Goal: Navigation & Orientation: Find specific page/section

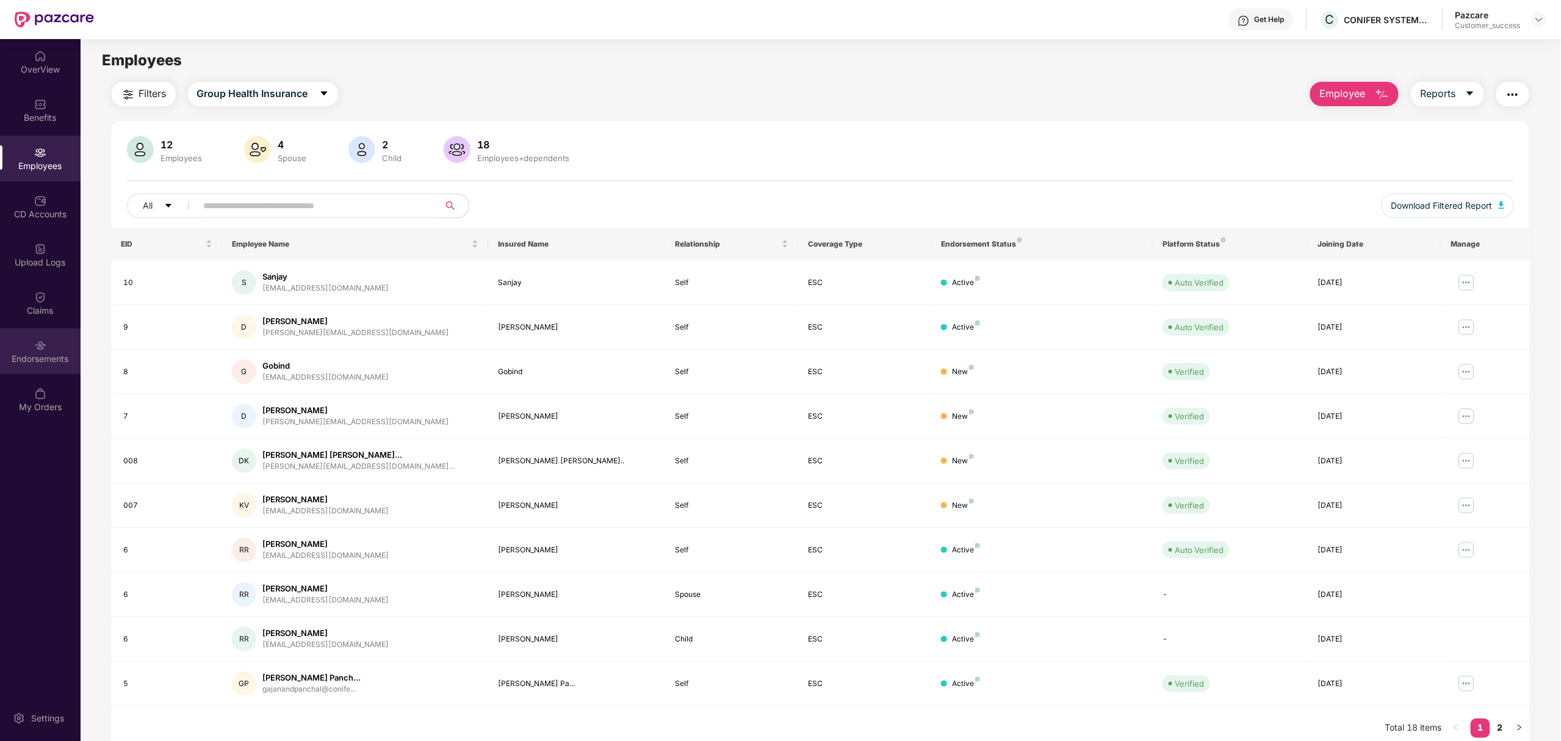
click at [40, 351] on div "Endorsements" at bounding box center [40, 351] width 81 height 46
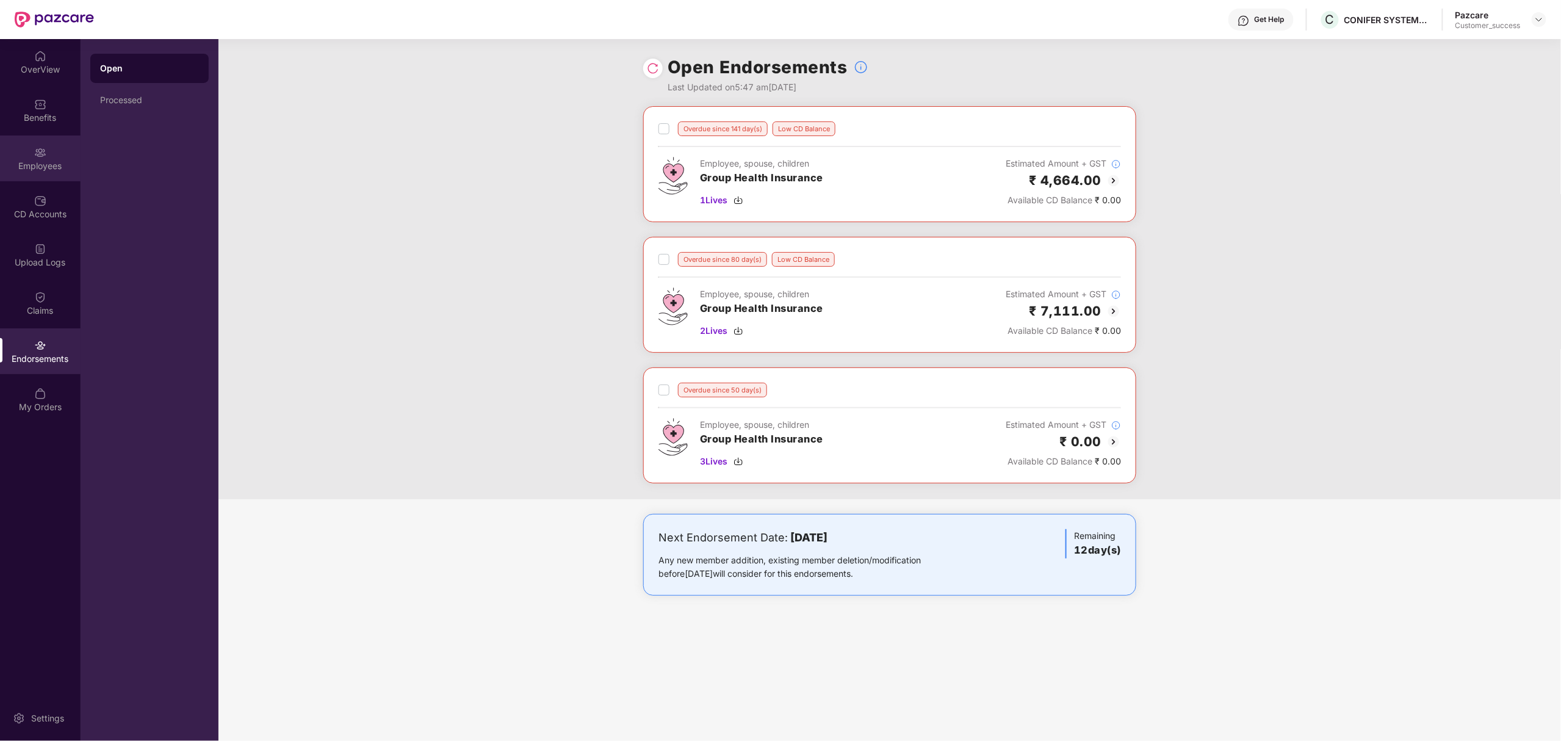
click at [18, 154] on div "Employees" at bounding box center [40, 158] width 81 height 46
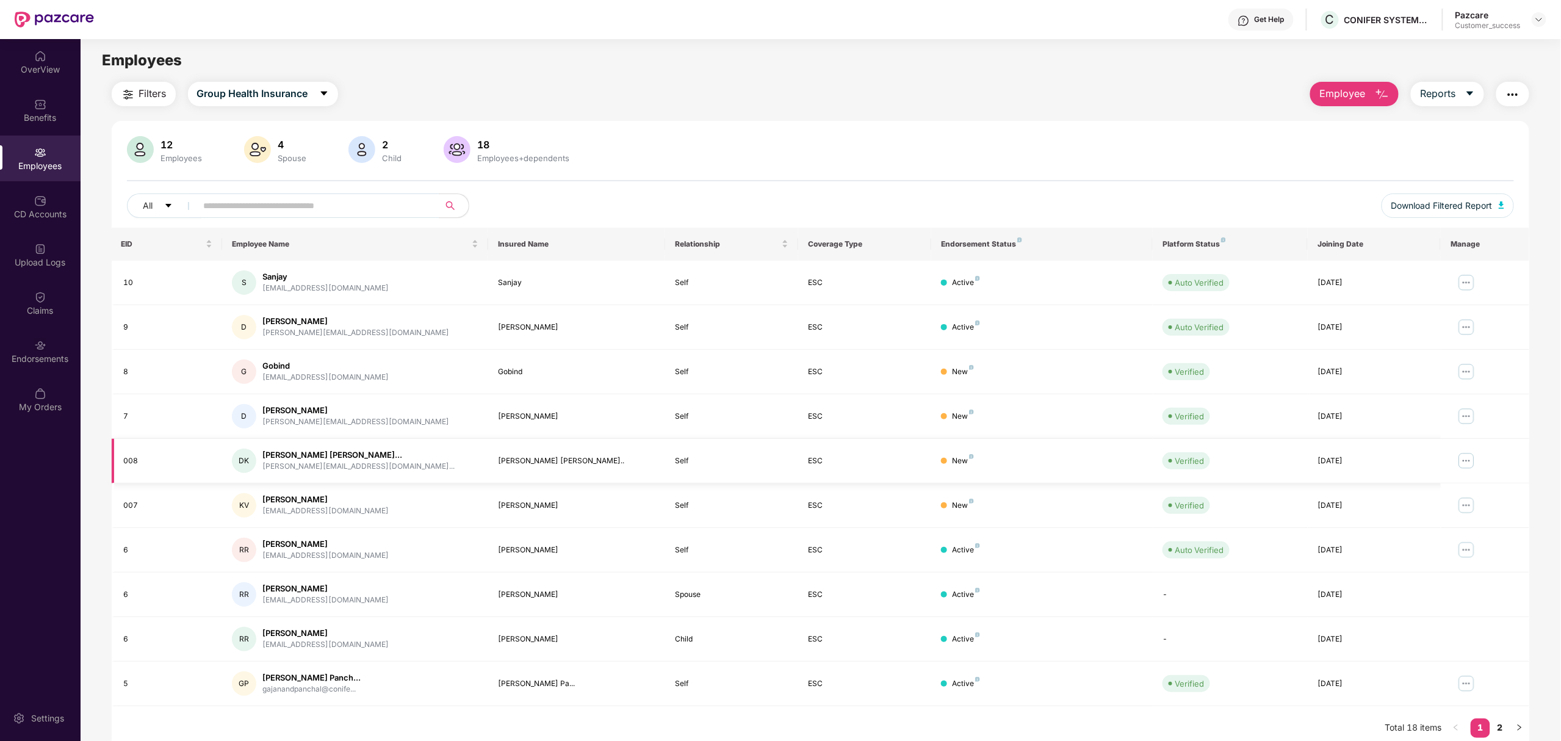
scroll to position [39, 0]
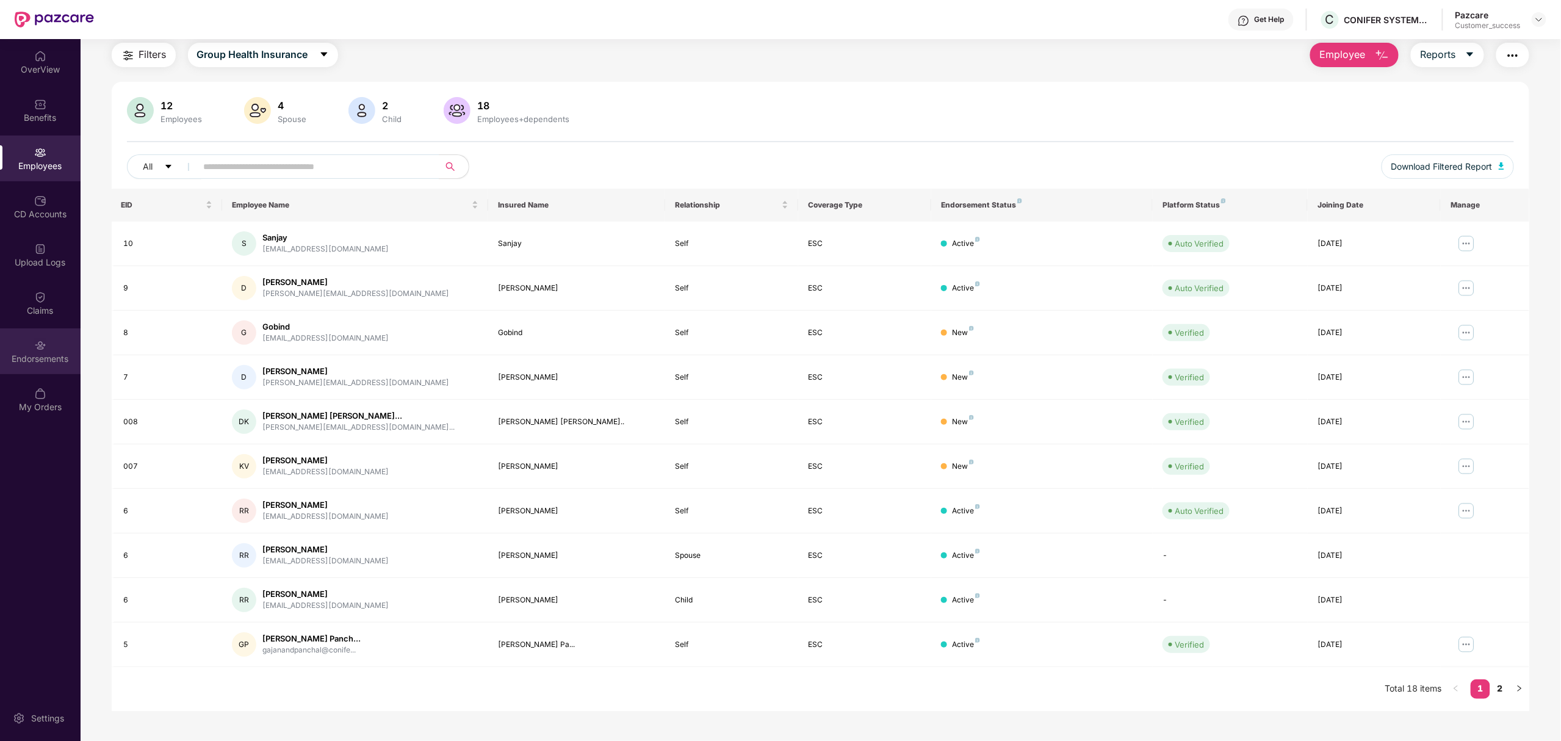
click at [43, 345] on img at bounding box center [40, 345] width 12 height 12
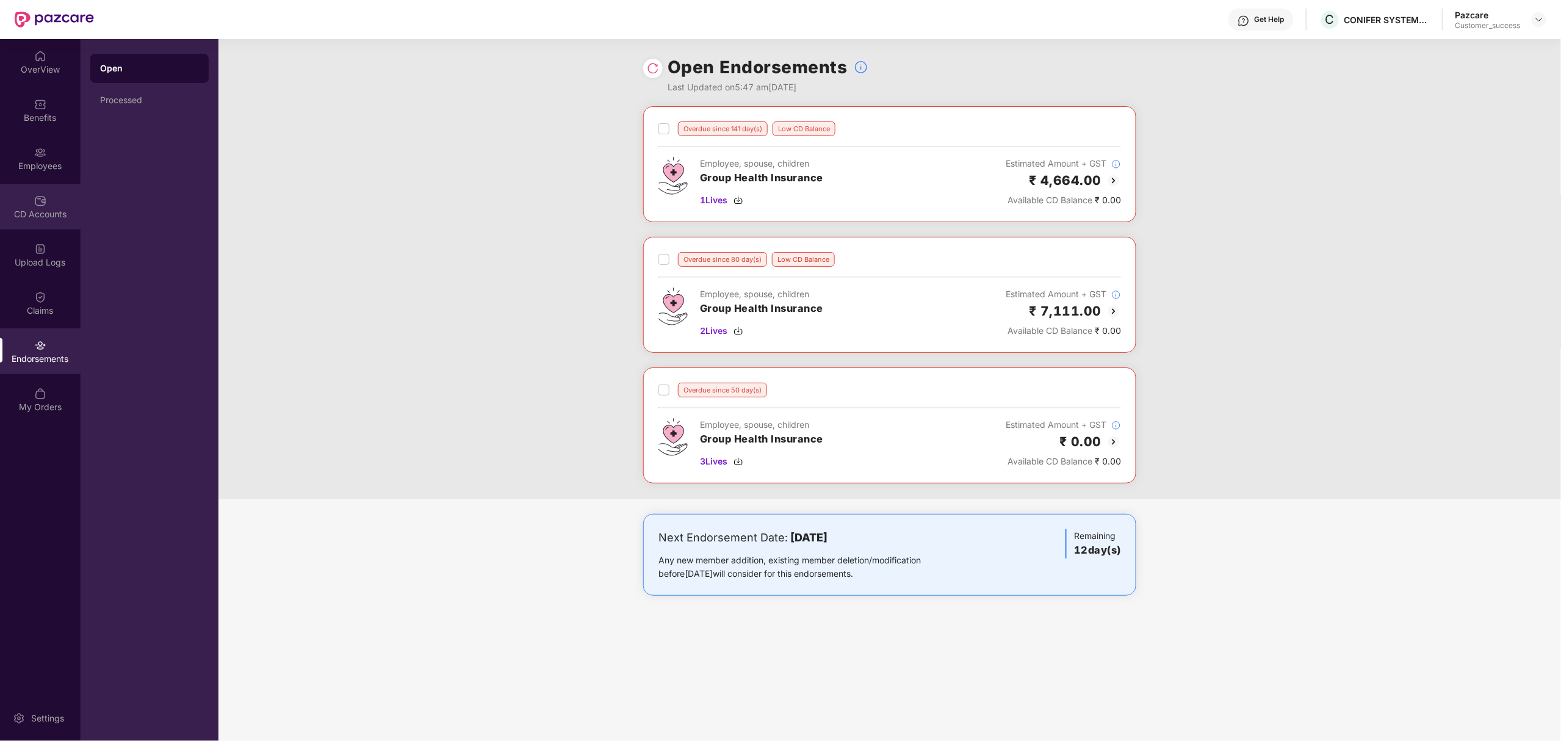
click at [18, 201] on div "CD Accounts" at bounding box center [40, 207] width 81 height 46
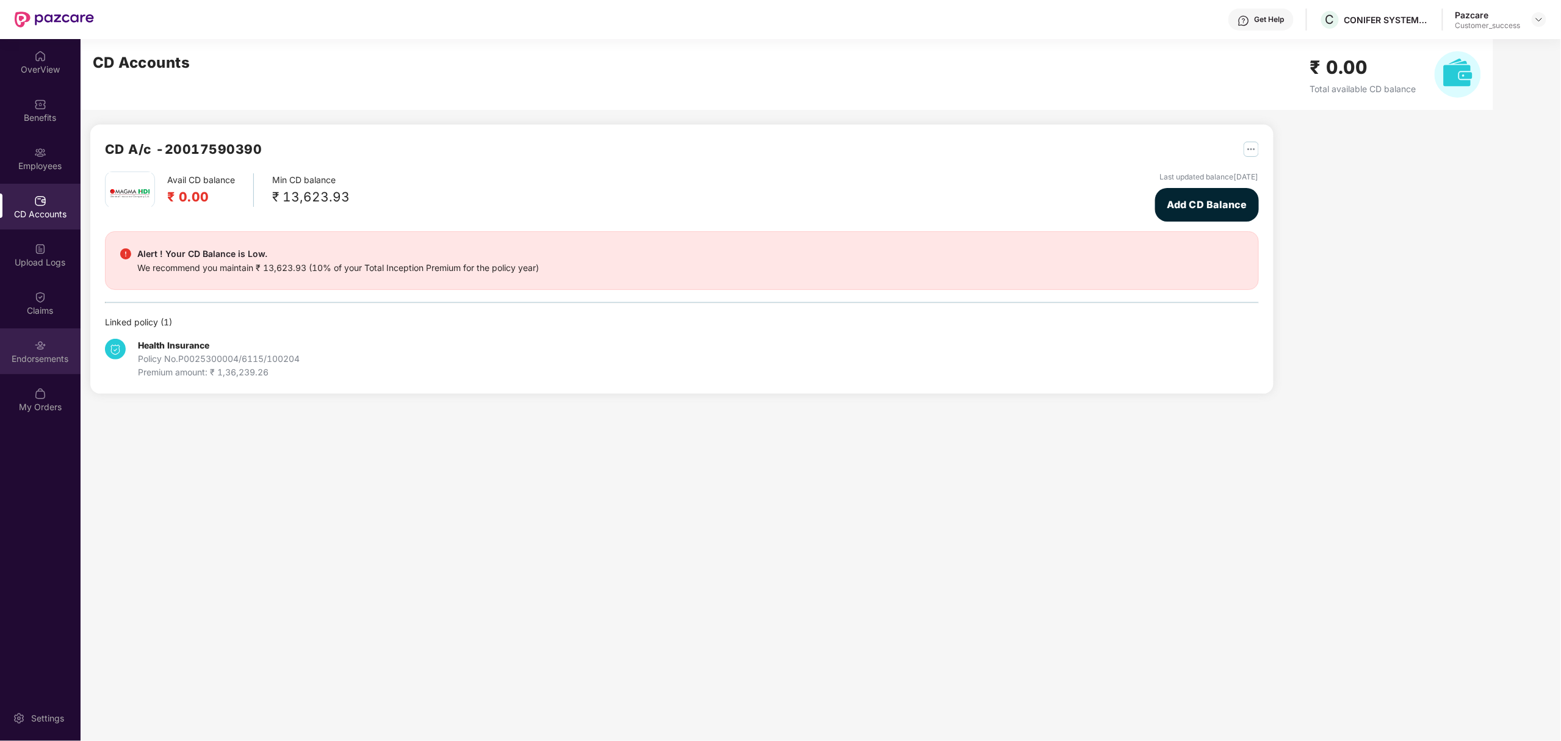
click at [42, 336] on div "Endorsements" at bounding box center [40, 351] width 81 height 46
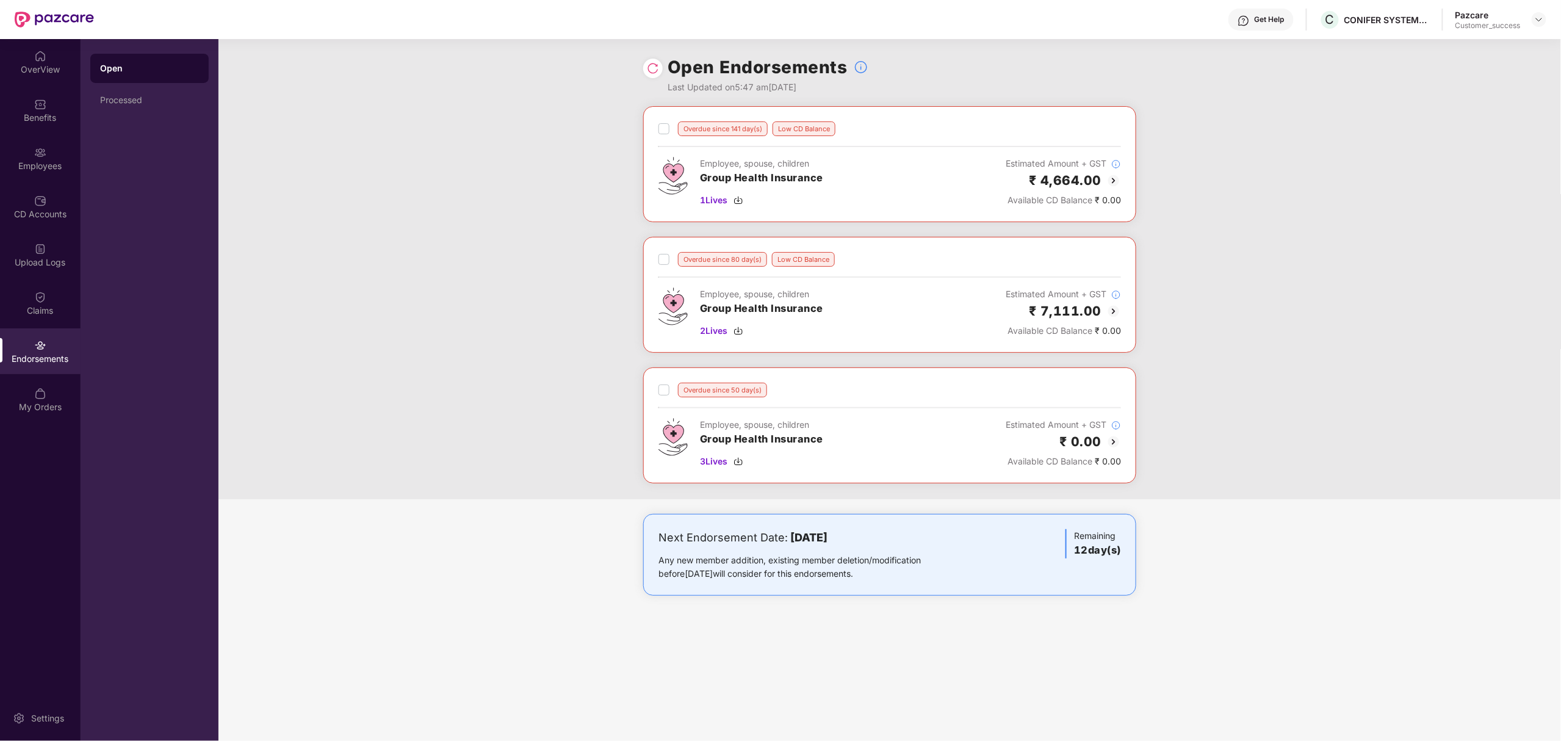
click at [1114, 179] on img at bounding box center [1113, 180] width 15 height 15
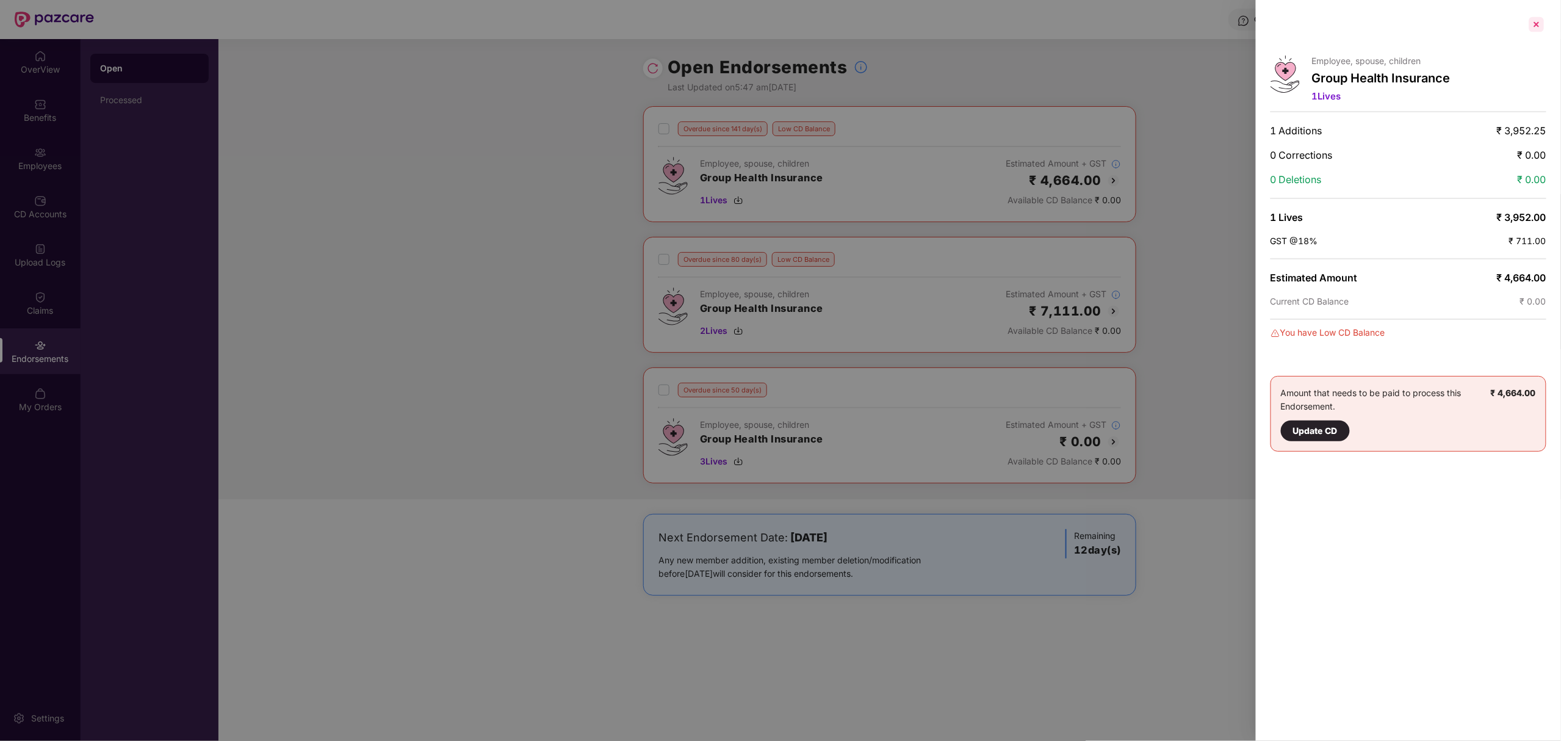
click at [1540, 20] on div at bounding box center [1537, 25] width 20 height 20
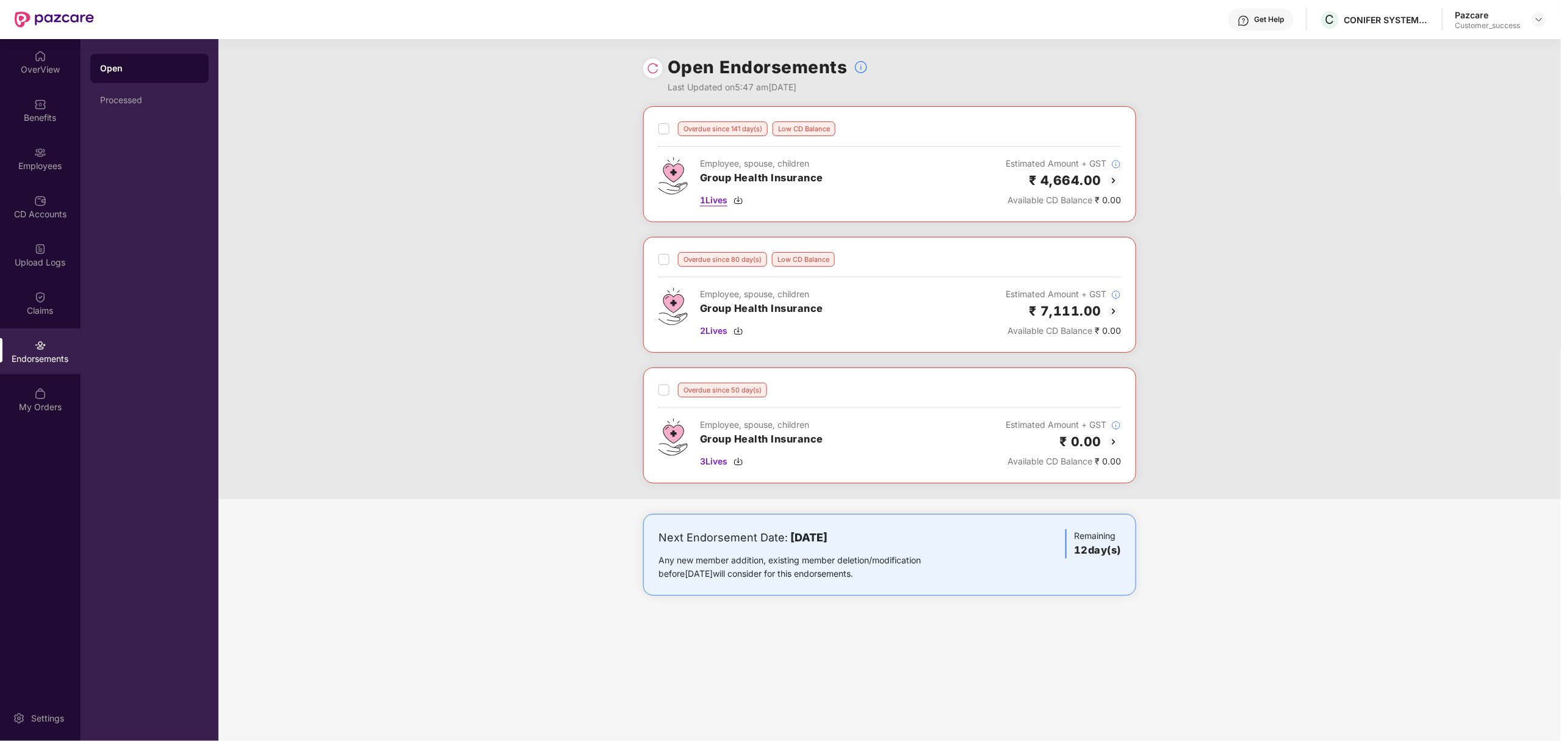
click at [738, 196] on img at bounding box center [739, 200] width 10 height 10
click at [1538, 22] on img at bounding box center [1539, 20] width 10 height 10
click at [1462, 49] on div "Switch to partner view" at bounding box center [1481, 49] width 159 height 24
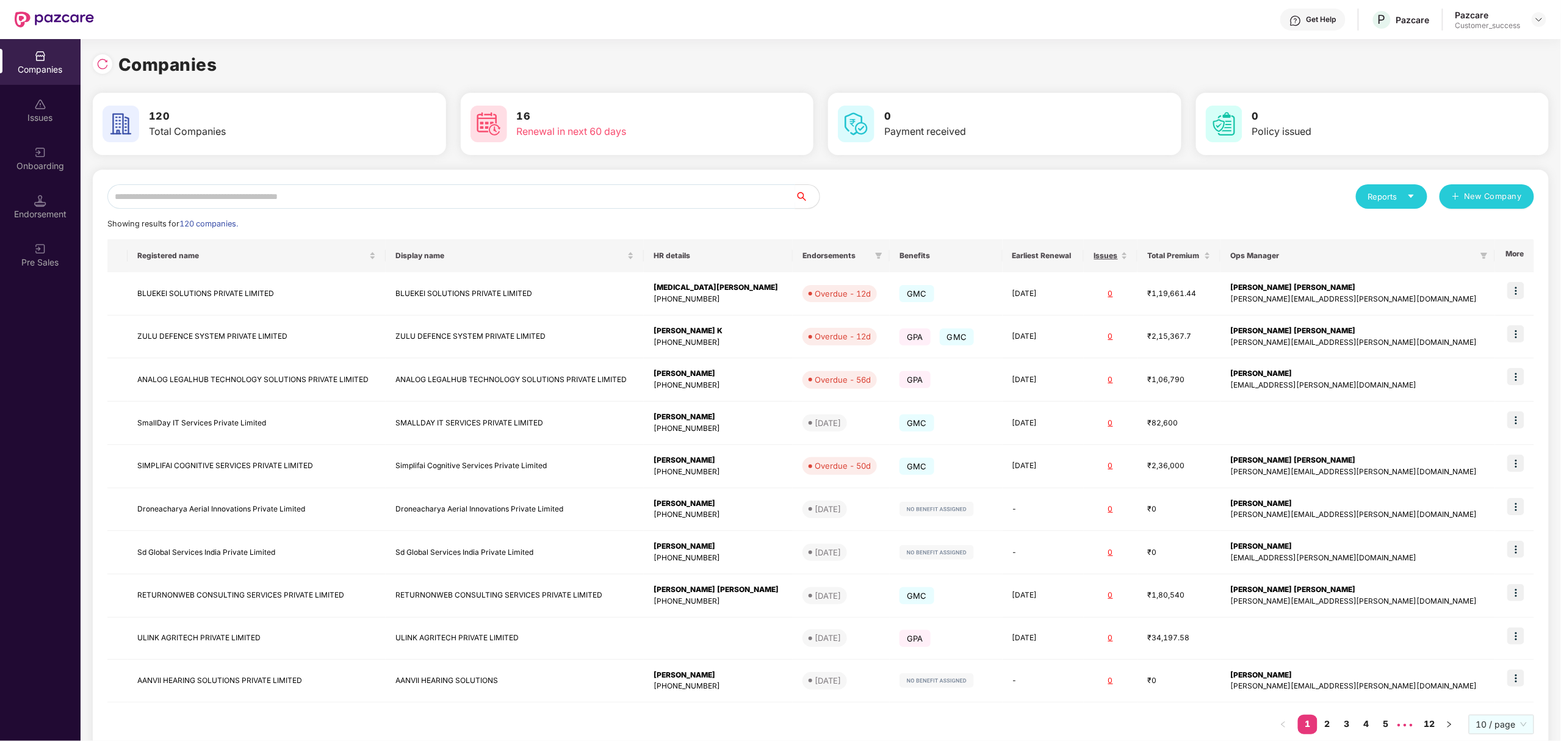
click at [605, 198] on input "text" at bounding box center [451, 196] width 688 height 24
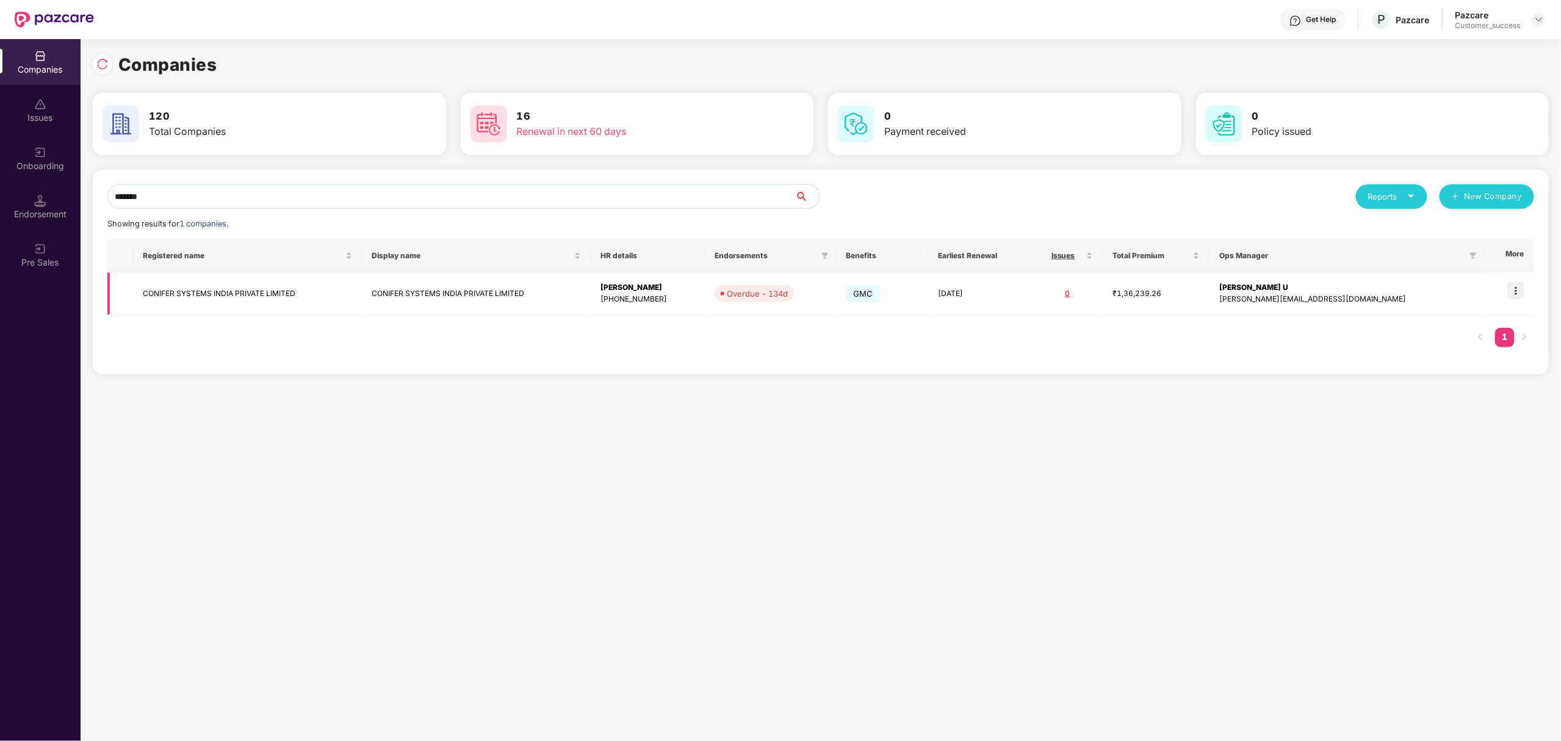
scroll to position [0, 1]
type input "*******"
